Goal: Transaction & Acquisition: Book appointment/travel/reservation

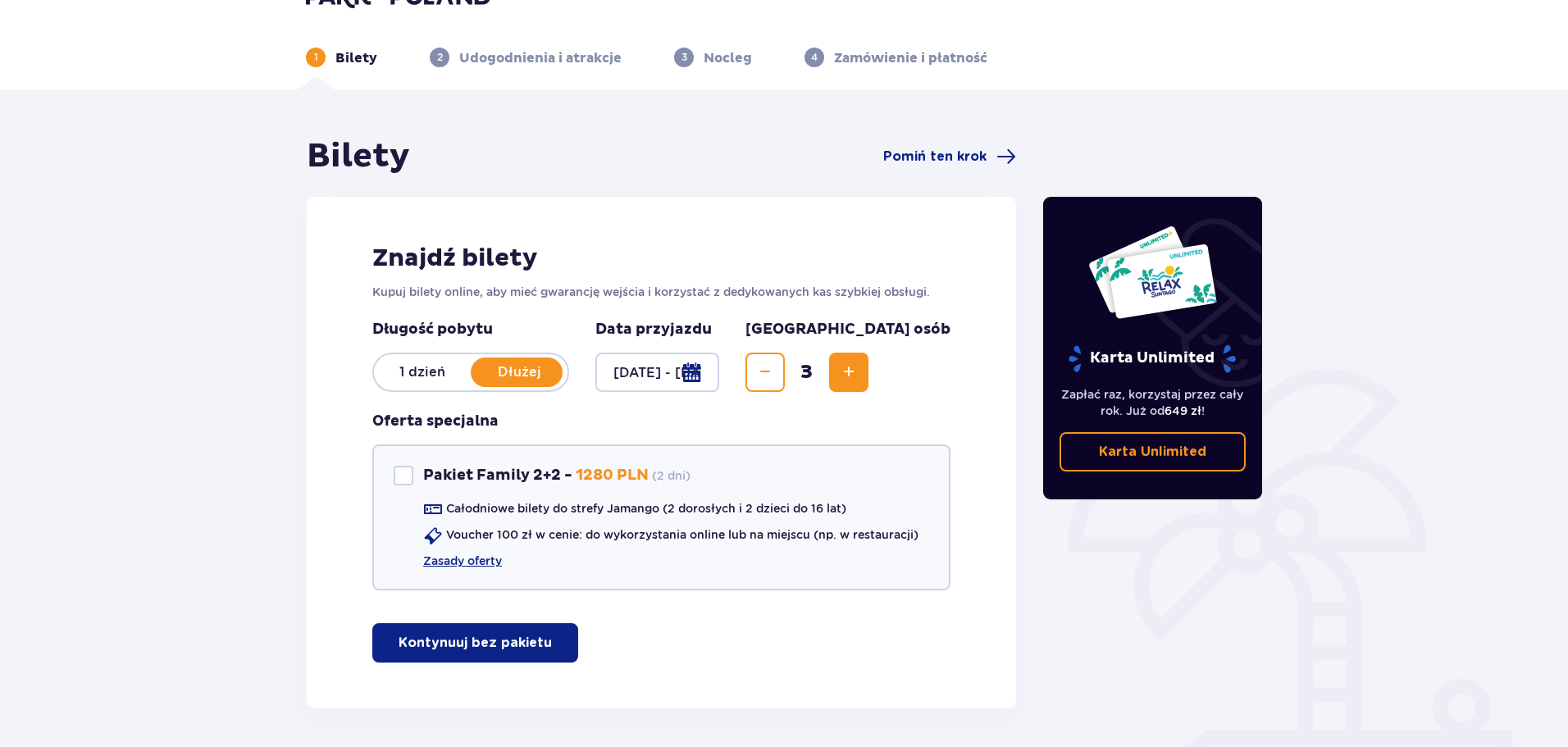
scroll to position [98, 0]
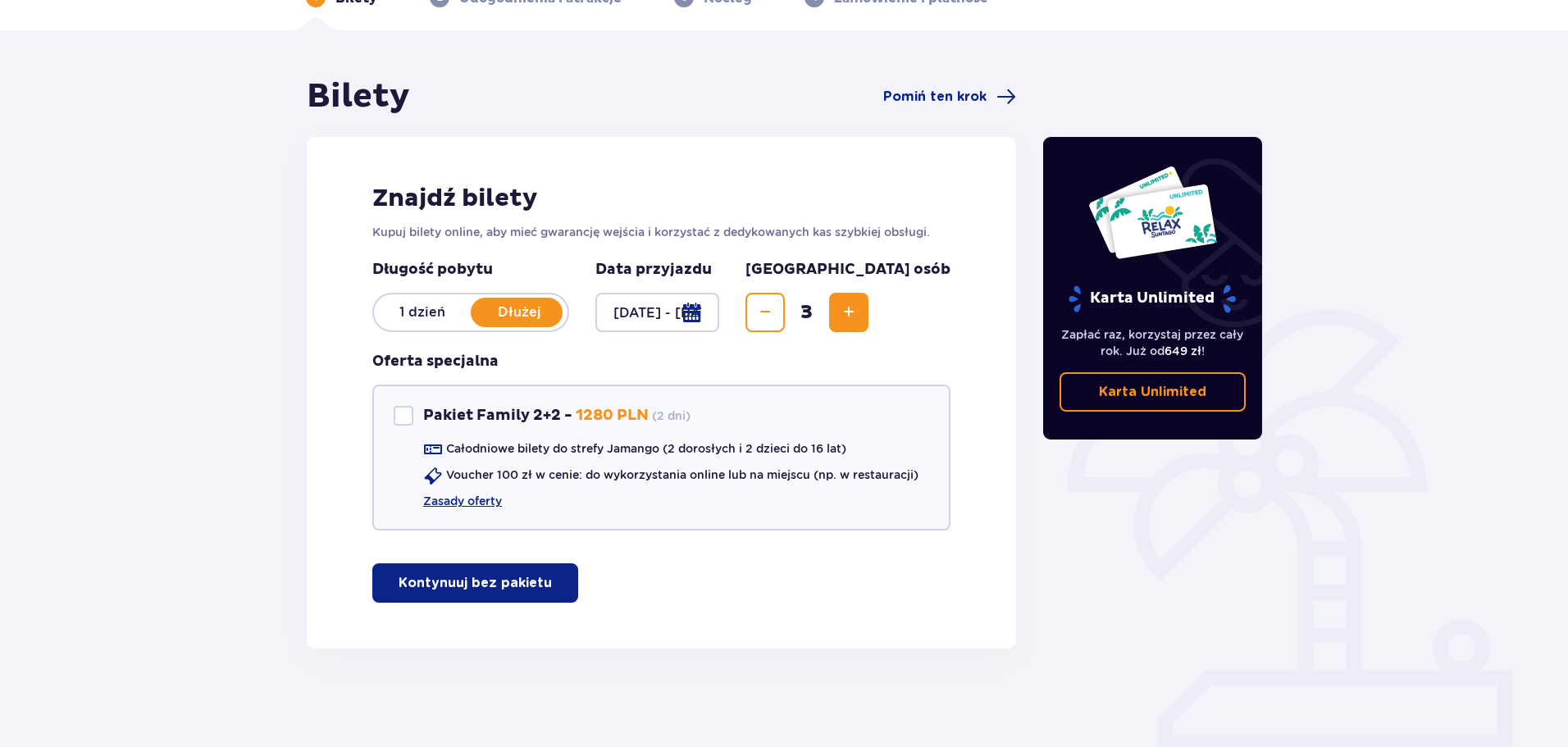
drag, startPoint x: 488, startPoint y: 579, endPoint x: 368, endPoint y: 496, distance: 145.9
click at [487, 579] on p "Kontynuuj bez pakietu" at bounding box center [475, 582] width 153 height 18
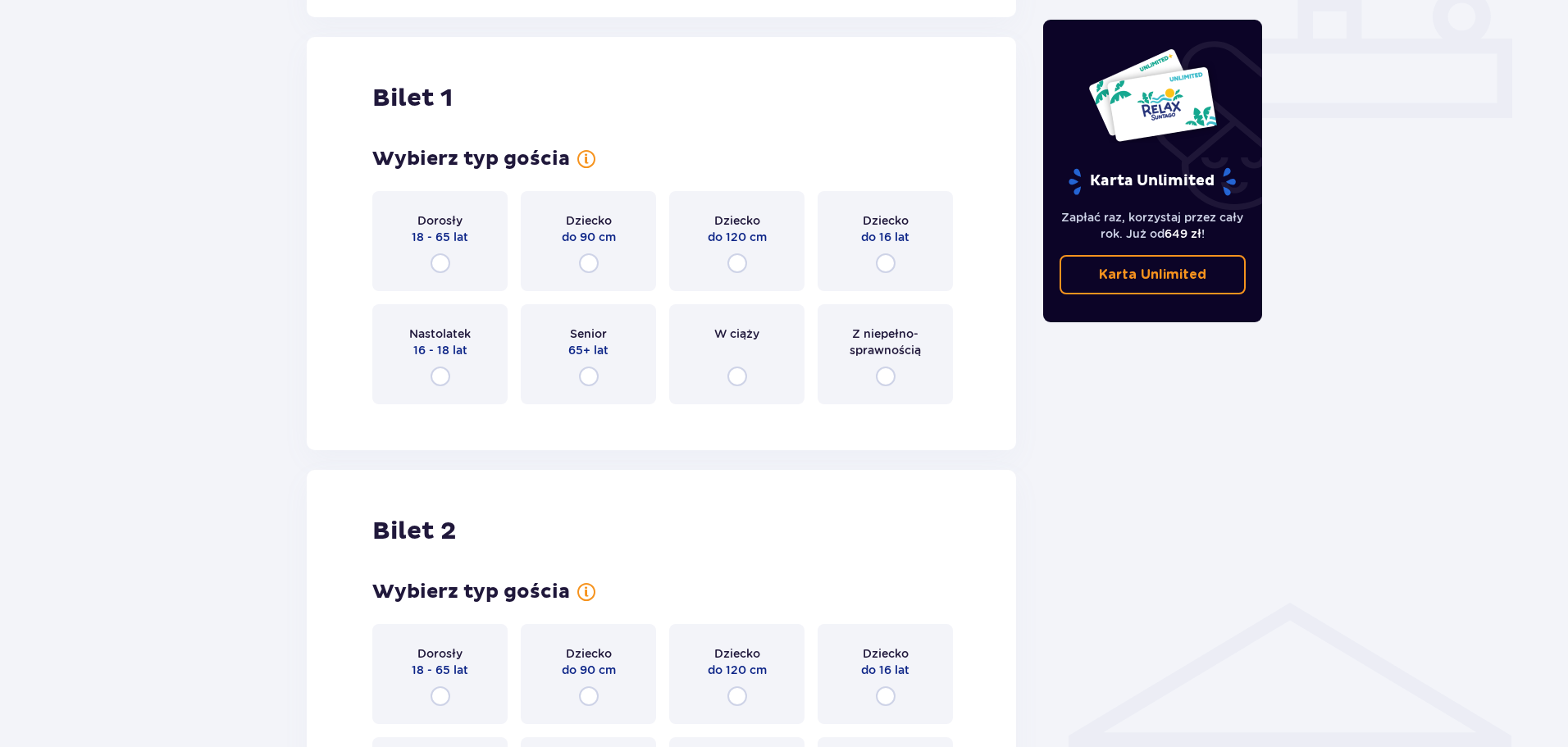
scroll to position [746, 0]
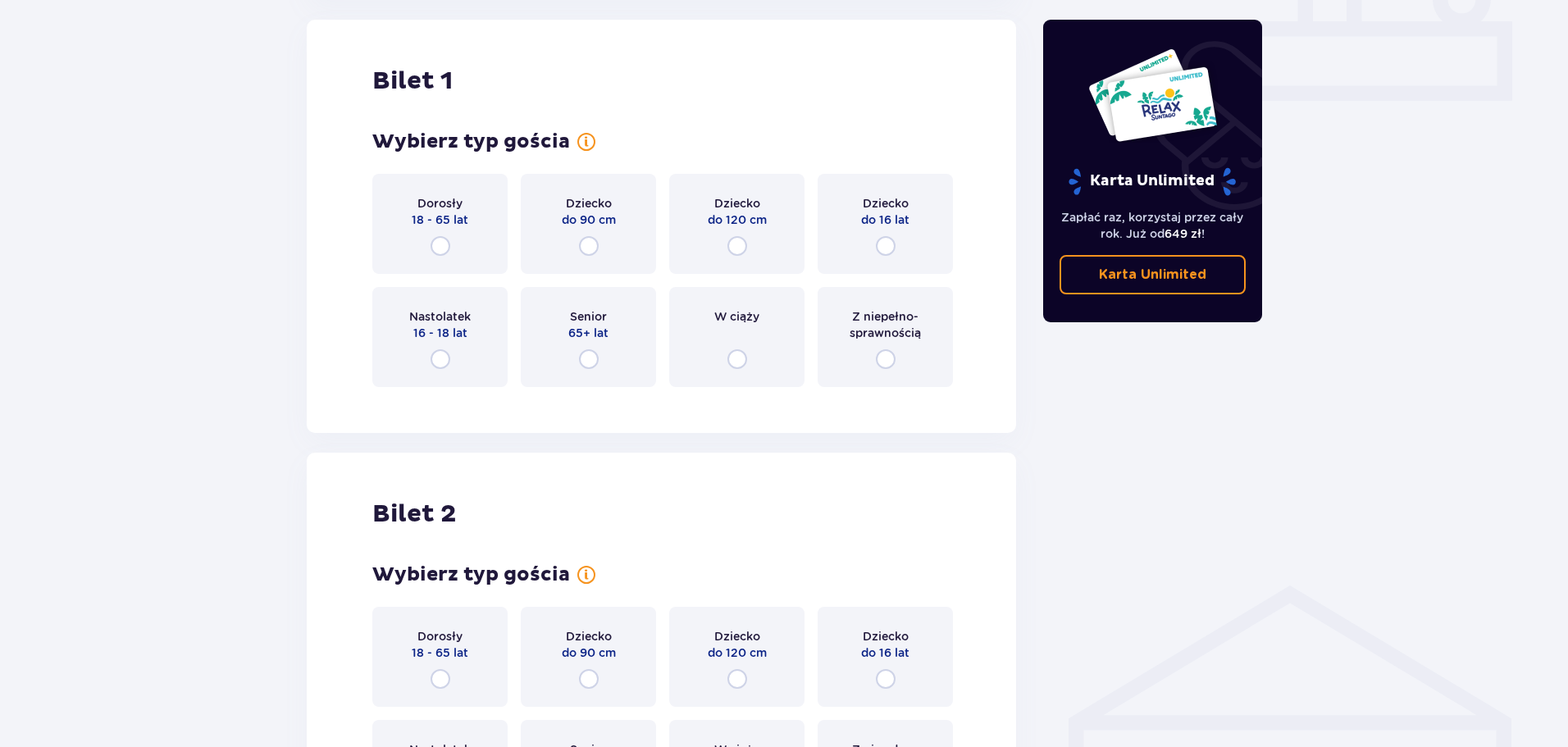
click at [449, 234] on div "Dorosły 18 - 65 lat" at bounding box center [440, 223] width 136 height 100
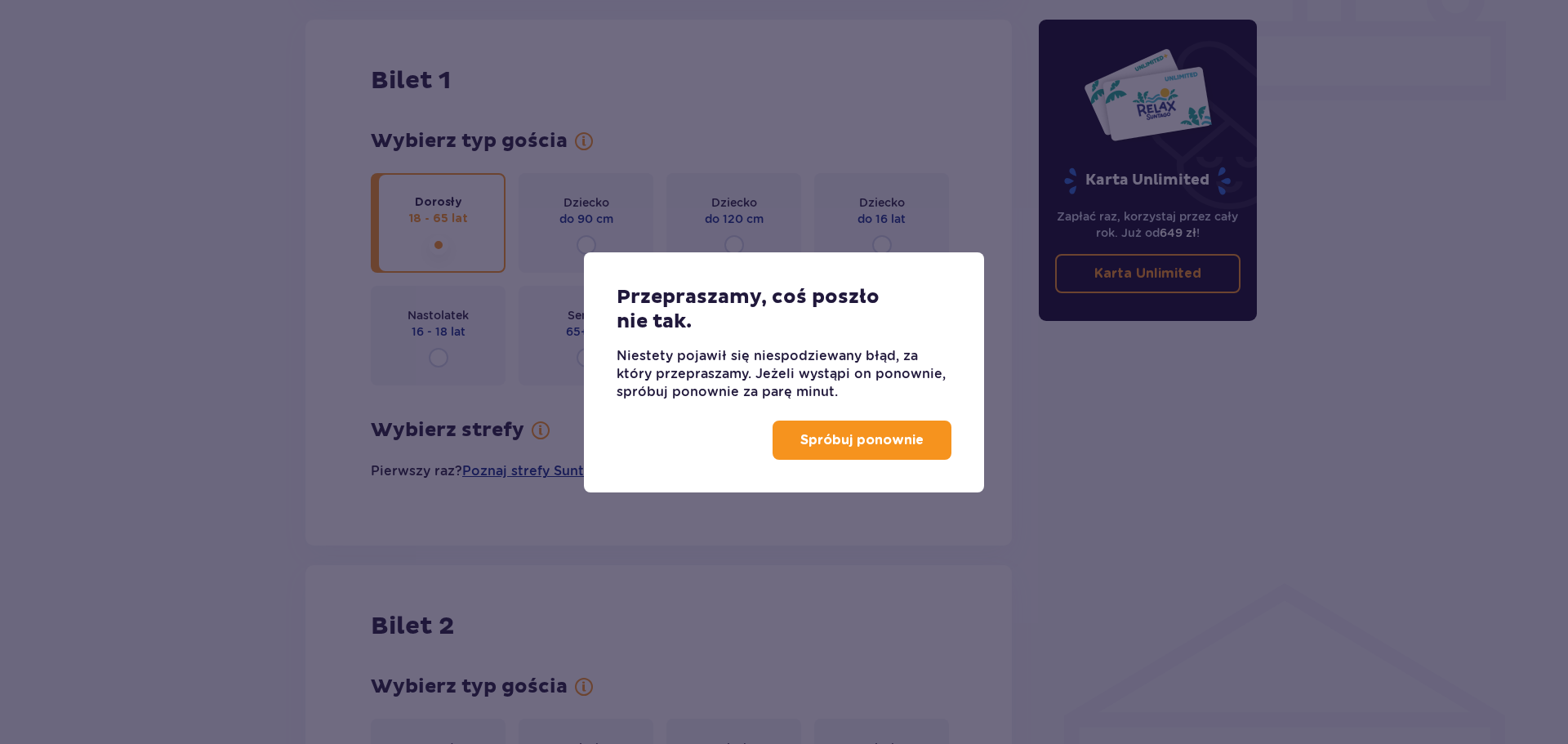
click at [890, 437] on p "Spróbuj ponownie" at bounding box center [862, 440] width 123 height 17
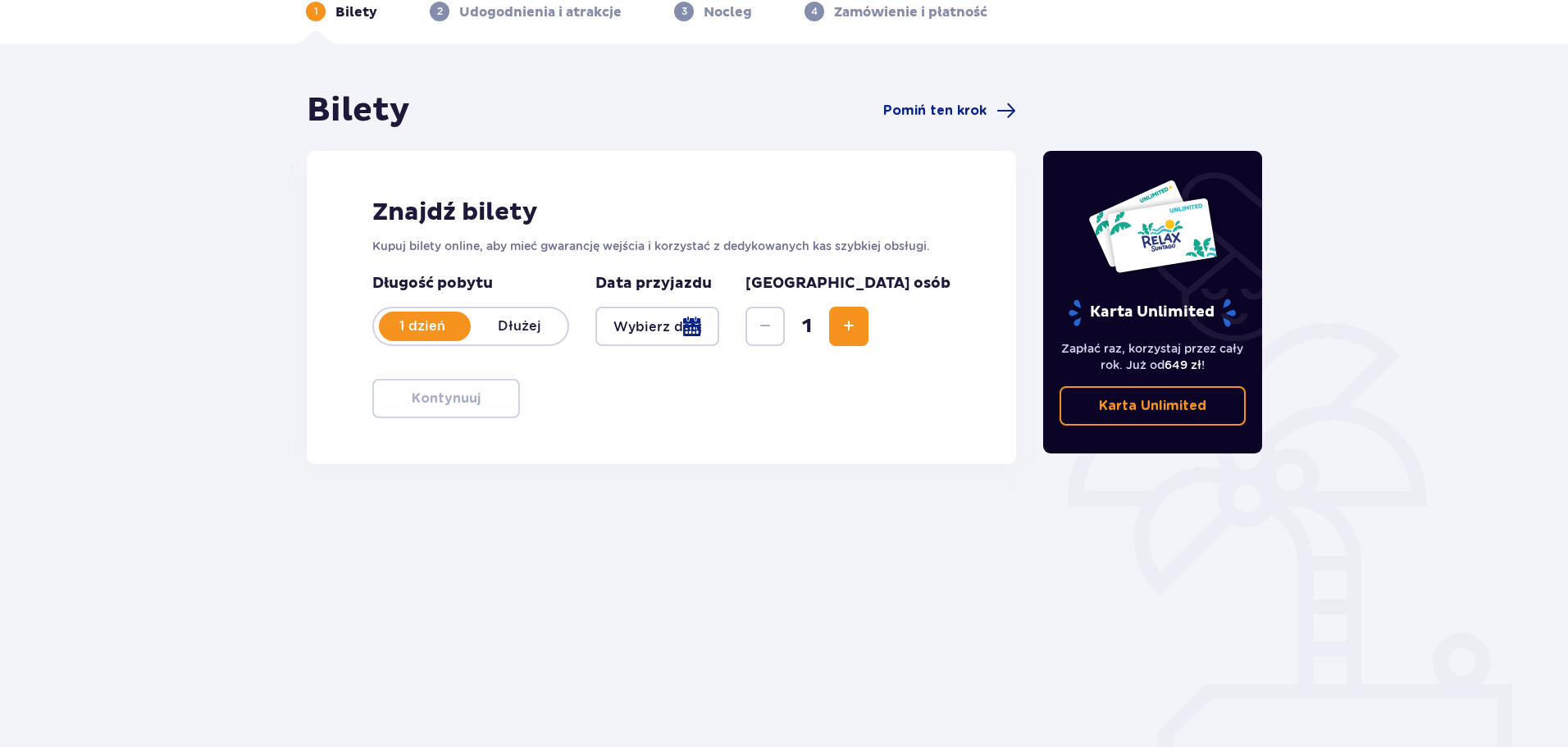
scroll to position [89, 0]
